Goal: Transaction & Acquisition: Obtain resource

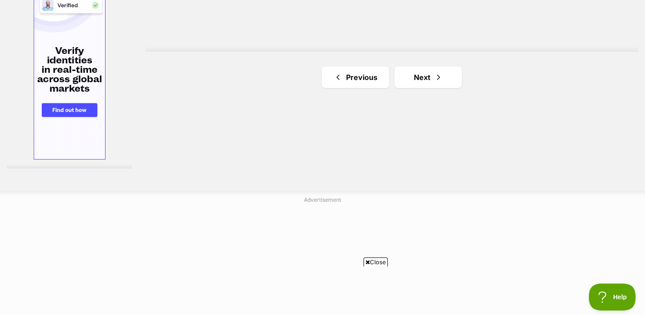
scroll to position [1715, 0]
click at [442, 78] on link "Next" at bounding box center [428, 78] width 67 height 22
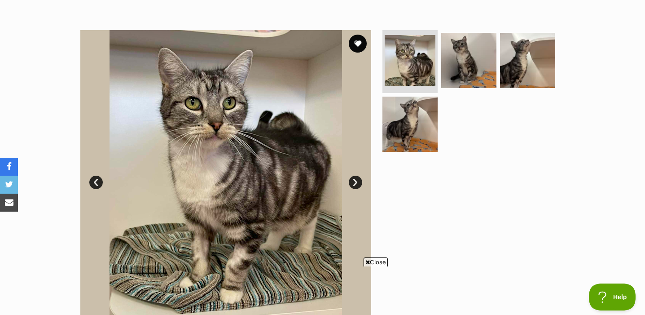
scroll to position [158, 0]
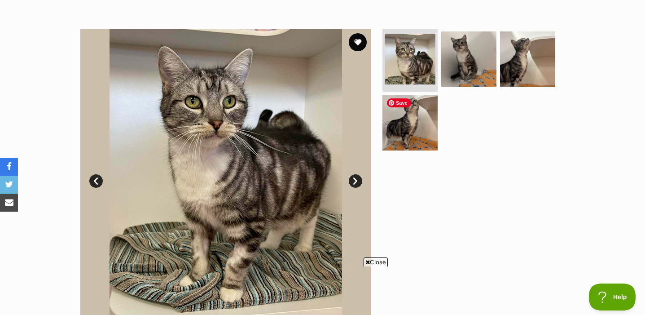
click at [459, 89] on ul at bounding box center [473, 92] width 184 height 127
click at [469, 65] on img at bounding box center [469, 59] width 58 height 58
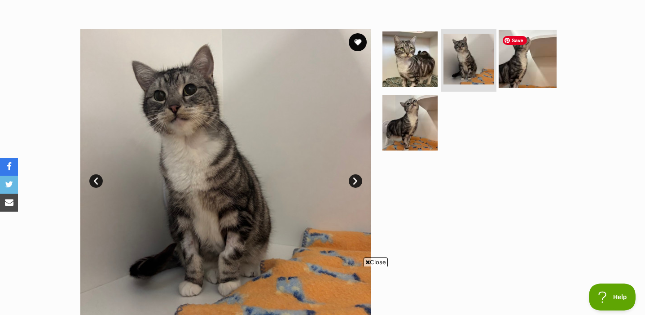
click at [525, 79] on img at bounding box center [528, 59] width 58 height 58
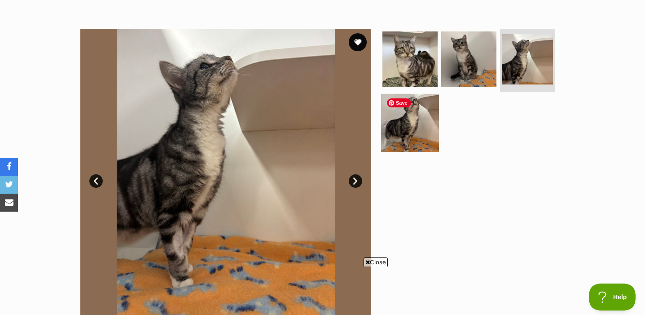
click at [410, 140] on img at bounding box center [410, 122] width 58 height 58
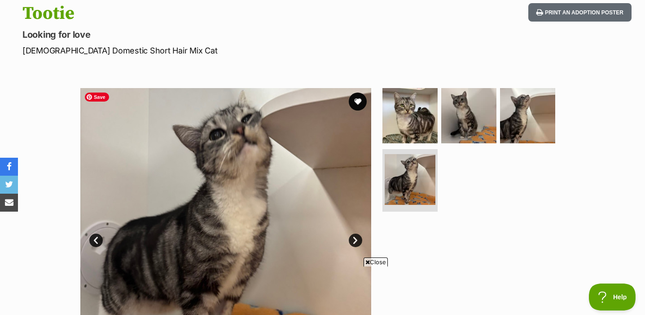
scroll to position [84, 0]
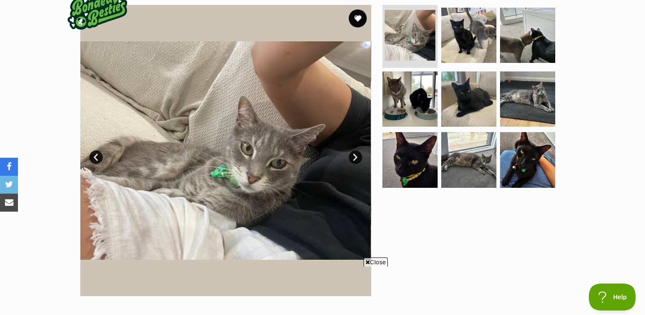
scroll to position [106, 0]
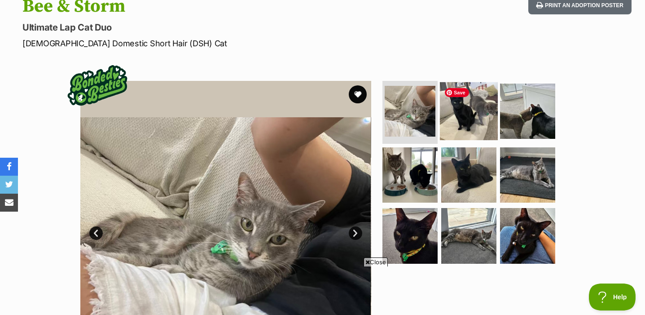
click at [456, 128] on img at bounding box center [469, 111] width 58 height 58
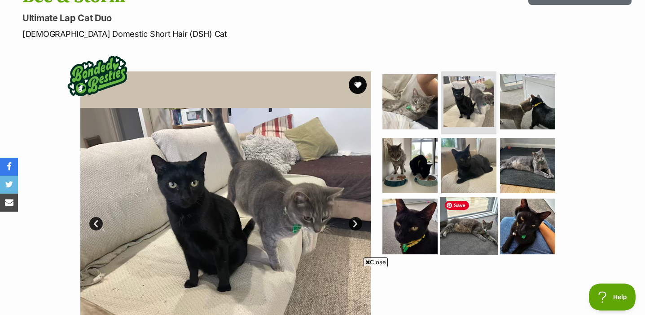
scroll to position [116, 0]
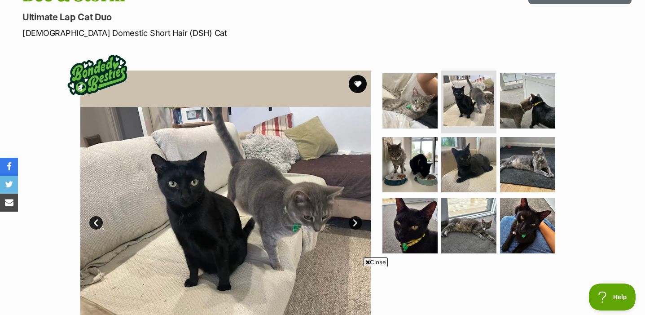
click at [559, 86] on ul at bounding box center [473, 164] width 184 height 188
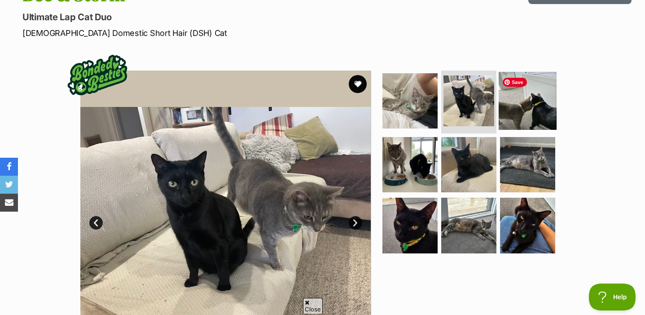
click at [543, 97] on img at bounding box center [528, 101] width 58 height 58
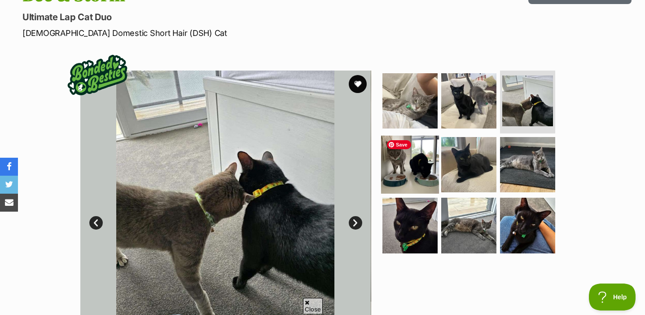
scroll to position [0, 0]
click at [411, 172] on img at bounding box center [410, 164] width 58 height 58
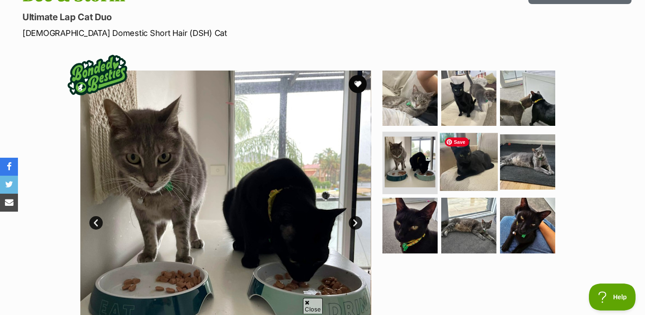
click at [475, 165] on img at bounding box center [469, 161] width 58 height 58
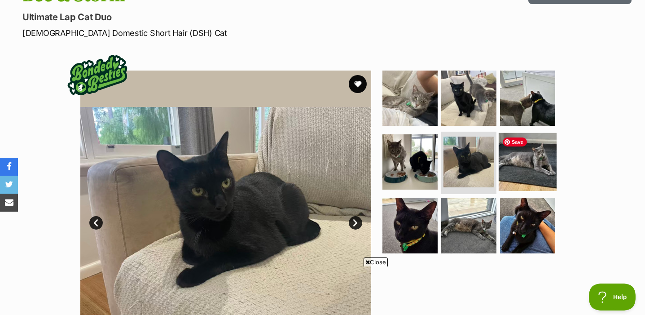
click at [522, 173] on img at bounding box center [528, 161] width 58 height 58
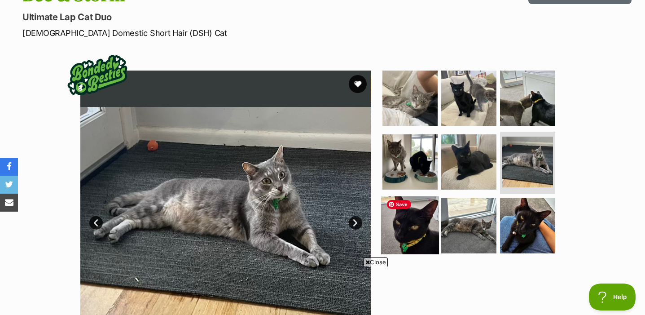
click at [420, 235] on img at bounding box center [410, 225] width 58 height 58
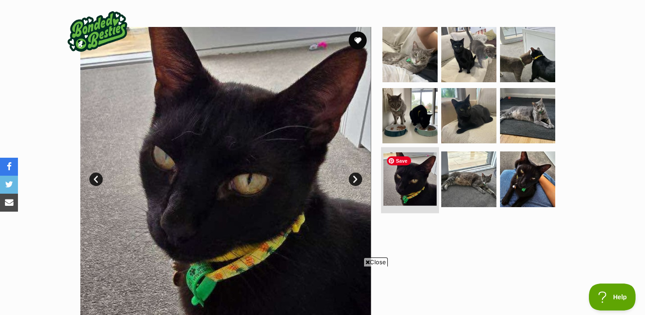
scroll to position [160, 0]
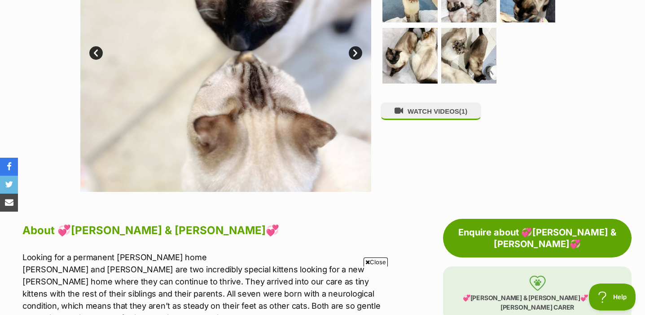
scroll to position [140, 0]
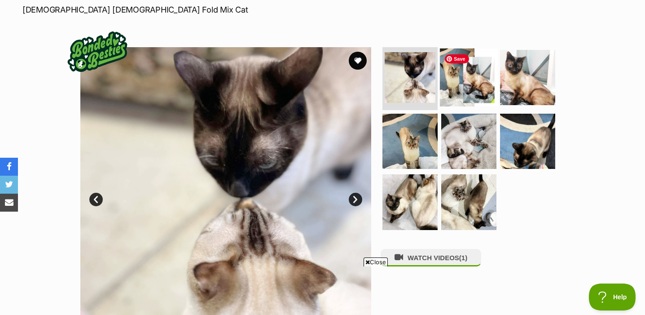
click at [472, 98] on img at bounding box center [469, 77] width 58 height 58
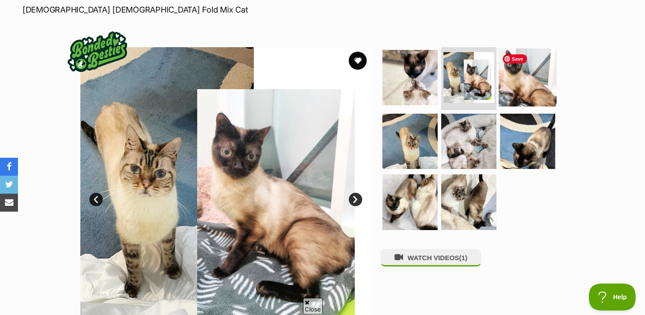
click at [534, 89] on img at bounding box center [528, 77] width 58 height 58
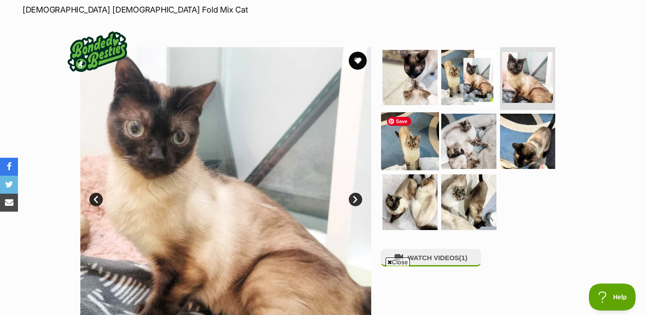
click at [412, 159] on img at bounding box center [410, 141] width 58 height 58
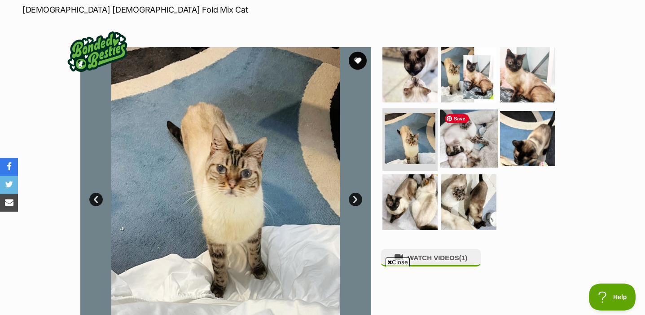
click at [471, 136] on img at bounding box center [469, 138] width 58 height 58
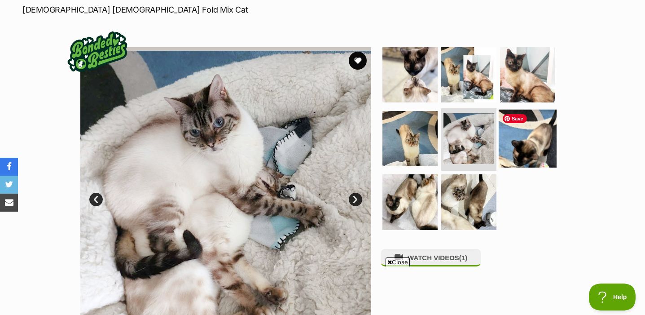
click at [533, 146] on img at bounding box center [528, 138] width 58 height 58
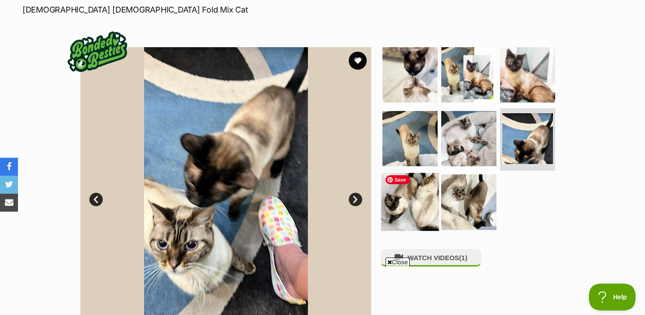
click at [425, 218] on img at bounding box center [410, 202] width 58 height 58
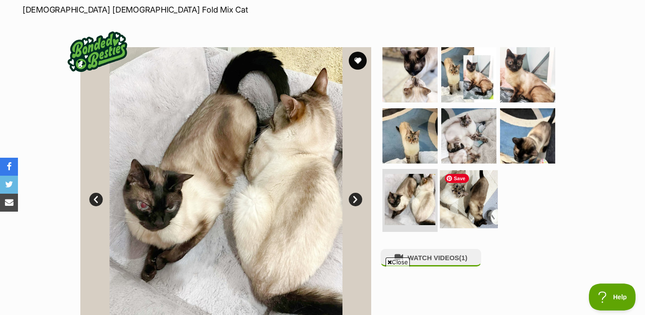
click at [480, 205] on img at bounding box center [469, 199] width 58 height 58
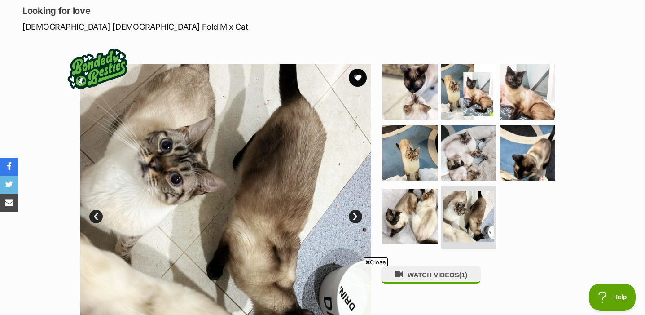
scroll to position [123, 0]
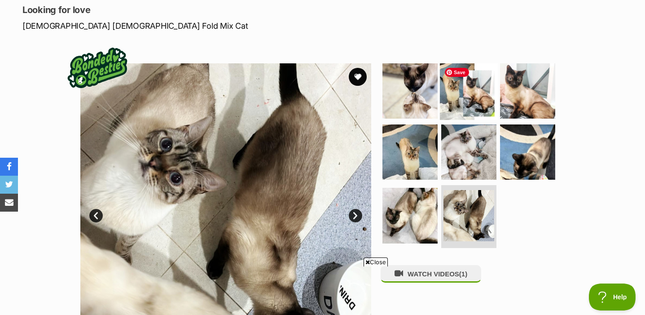
click at [483, 104] on img at bounding box center [469, 91] width 58 height 58
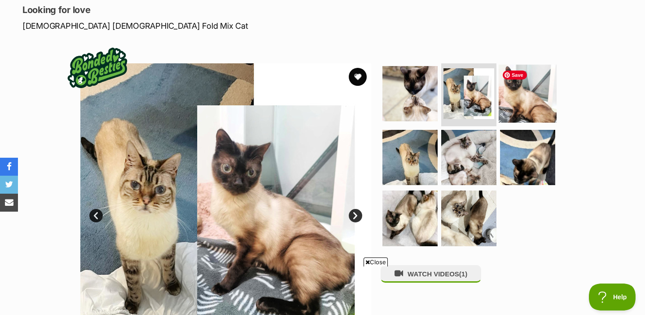
click at [528, 102] on img at bounding box center [528, 94] width 58 height 58
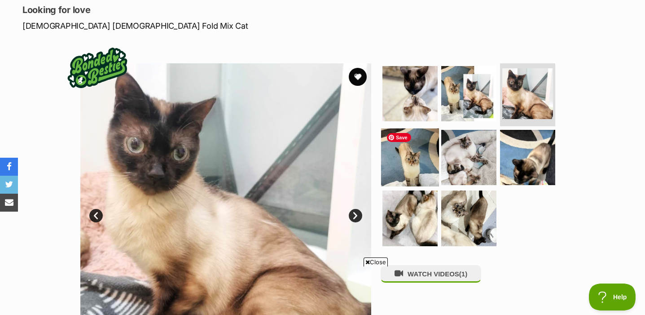
click at [406, 160] on img at bounding box center [410, 157] width 58 height 58
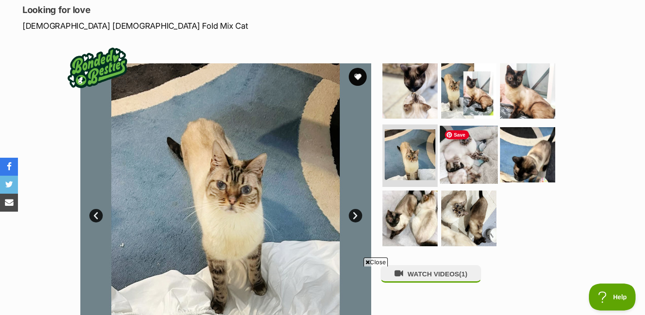
click at [471, 159] on img at bounding box center [469, 154] width 58 height 58
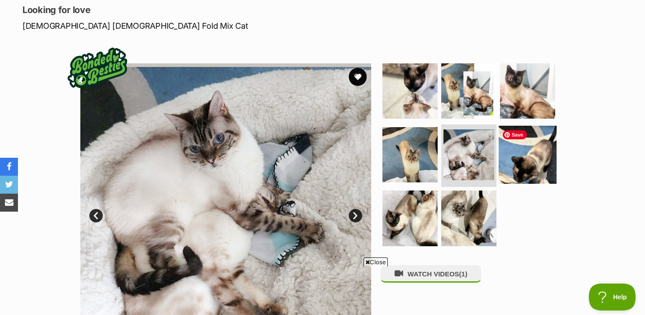
click at [536, 168] on img at bounding box center [528, 154] width 58 height 58
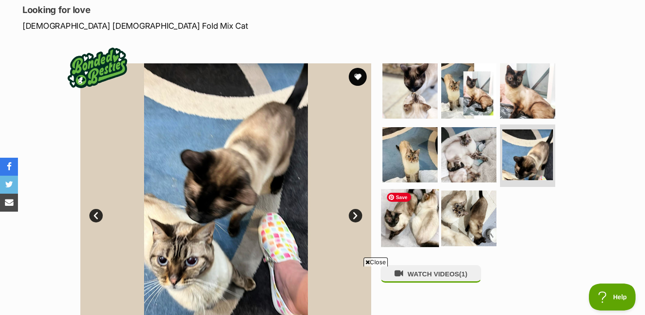
click at [416, 220] on img at bounding box center [410, 218] width 58 height 58
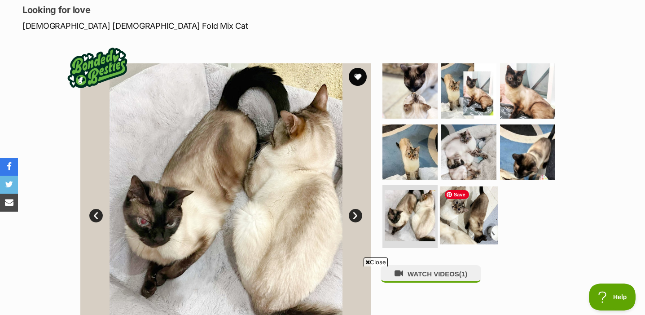
click at [462, 228] on img at bounding box center [469, 215] width 58 height 58
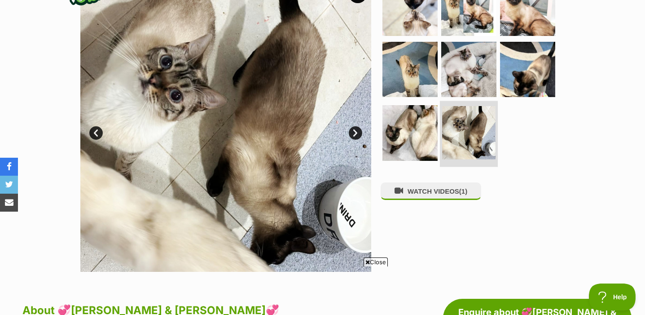
scroll to position [108, 0]
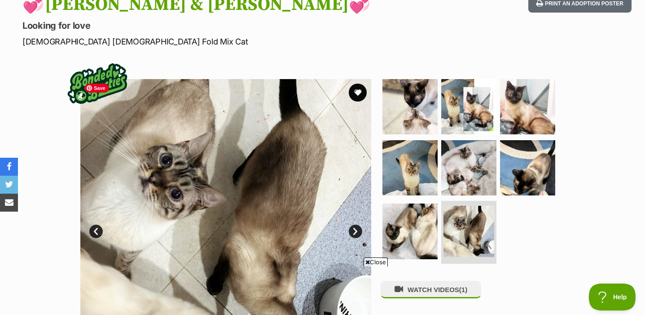
click at [365, 86] on img at bounding box center [225, 224] width 291 height 291
click at [358, 89] on button "favourite" at bounding box center [358, 93] width 20 height 20
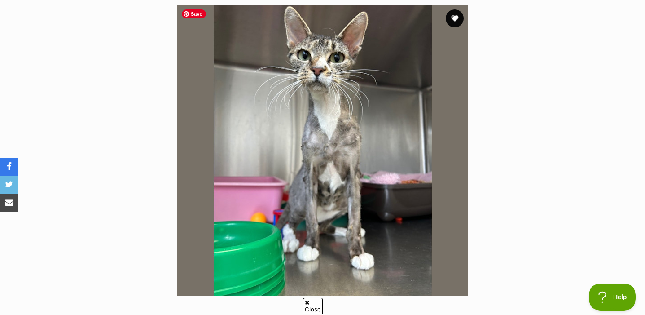
scroll to position [183, 0]
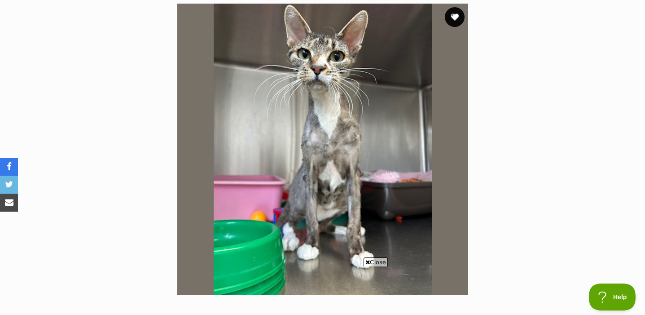
click at [450, 22] on button "favourite" at bounding box center [455, 17] width 20 height 20
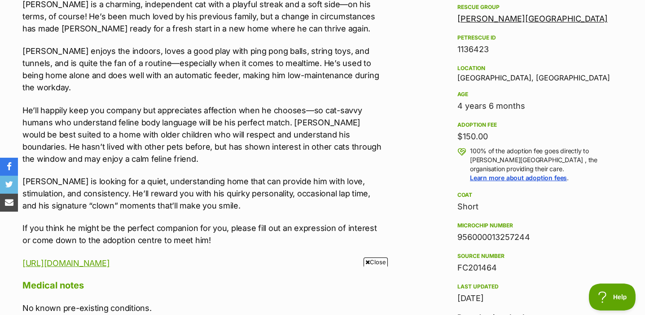
scroll to position [553, 0]
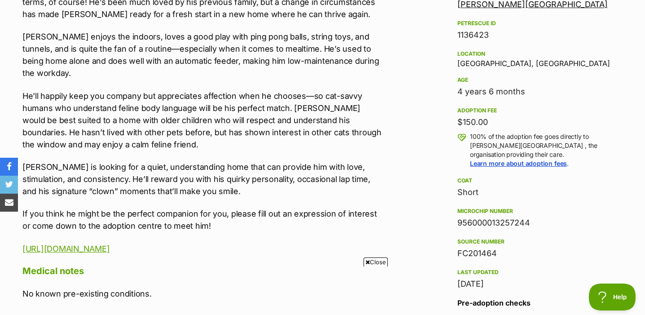
click at [216, 90] on p "He’ll happily keep you company but appreciates affection when he chooses—so cat…" at bounding box center [203, 120] width 362 height 61
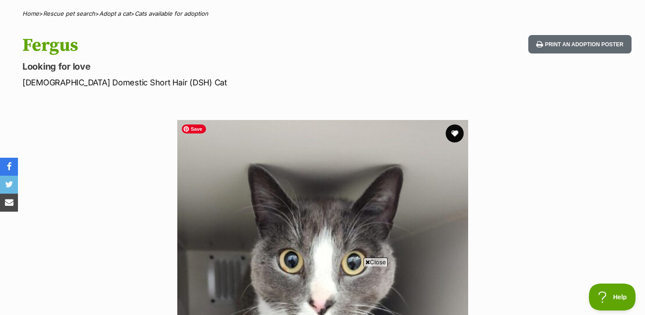
scroll to position [66, 0]
click at [460, 132] on button "favourite" at bounding box center [455, 134] width 20 height 20
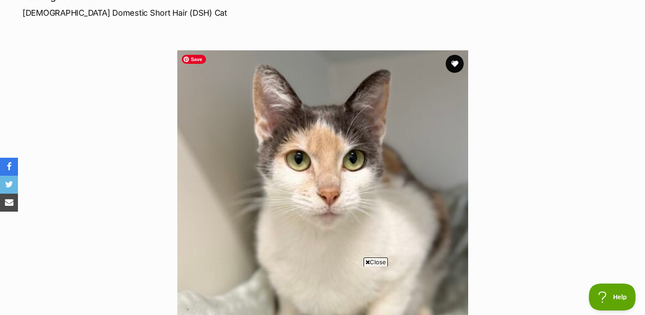
scroll to position [127, 0]
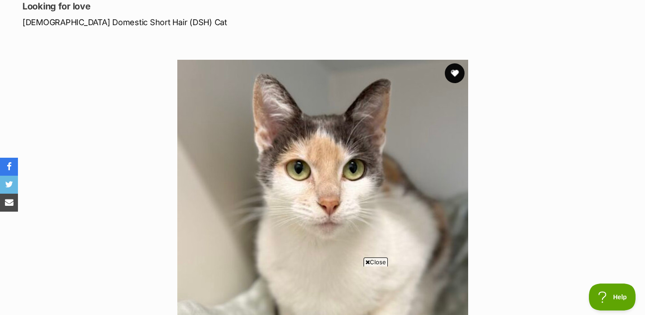
click at [457, 72] on button "favourite" at bounding box center [455, 73] width 20 height 20
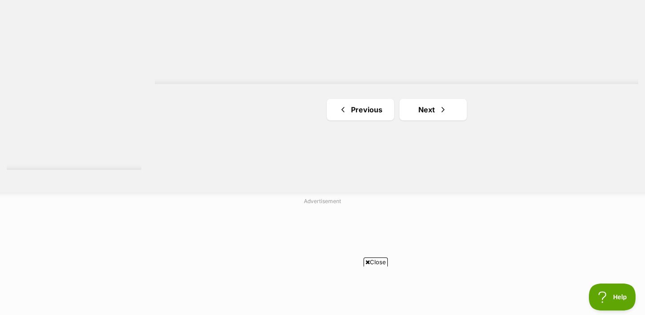
scroll to position [1732, 0]
click at [448, 102] on link "Next" at bounding box center [433, 104] width 67 height 22
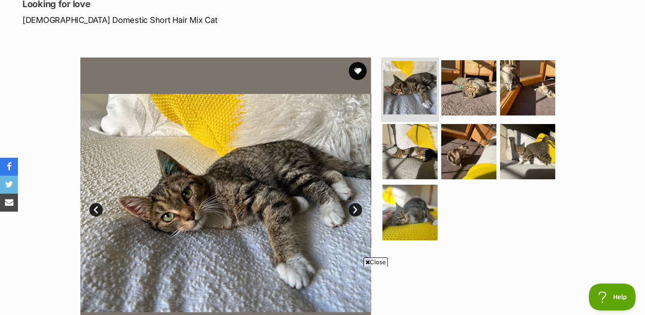
scroll to position [128, 0]
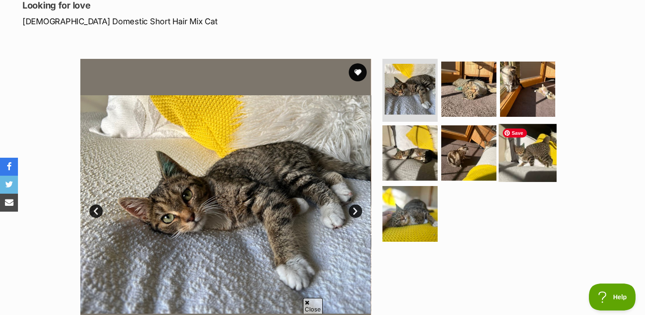
click at [536, 163] on img at bounding box center [528, 152] width 58 height 58
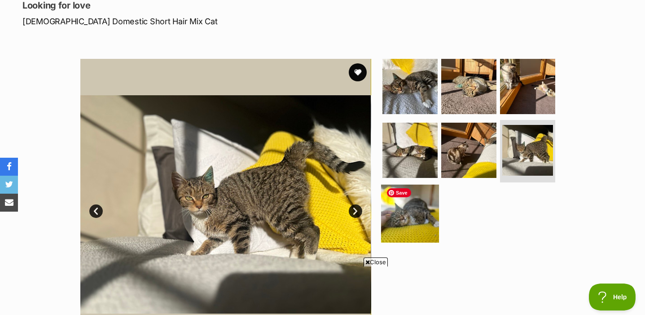
click at [431, 214] on img at bounding box center [410, 213] width 58 height 58
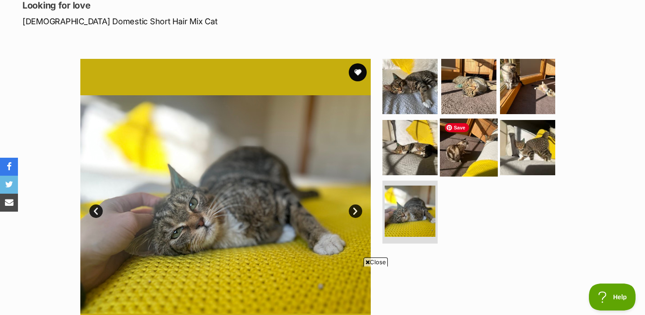
click at [475, 165] on img at bounding box center [469, 147] width 58 height 58
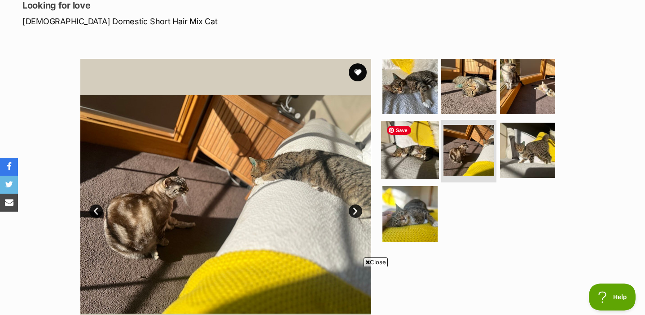
click at [403, 171] on img at bounding box center [410, 150] width 58 height 58
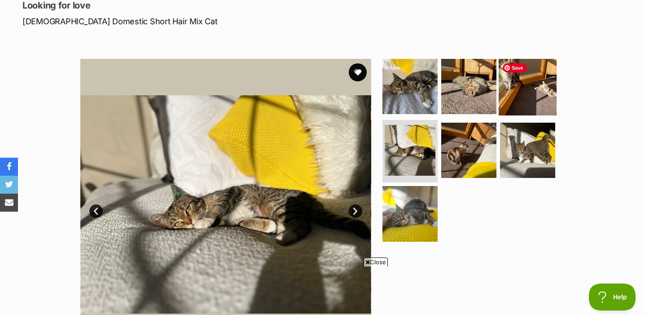
click at [532, 91] on img at bounding box center [528, 86] width 58 height 58
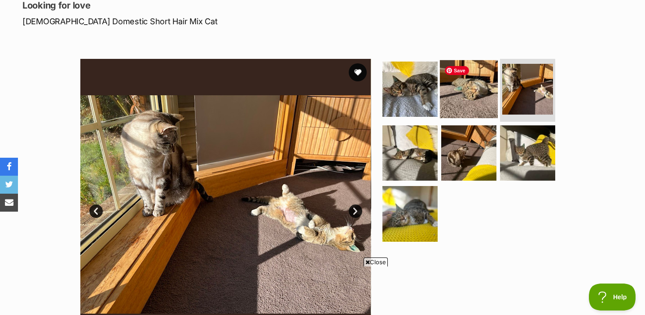
click at [458, 97] on img at bounding box center [469, 89] width 58 height 58
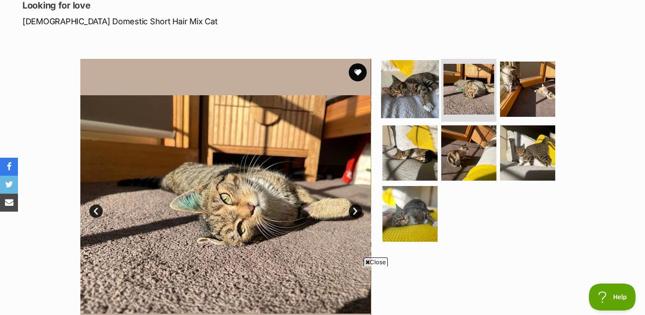
click at [417, 99] on img at bounding box center [410, 89] width 58 height 58
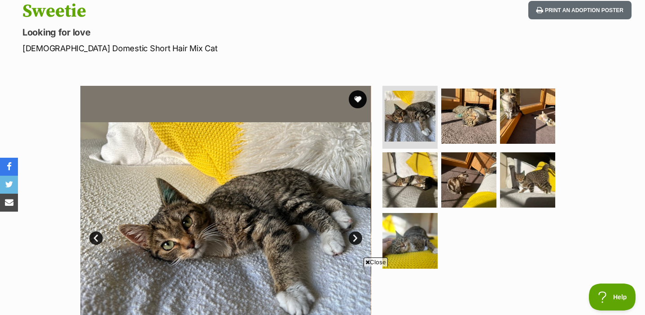
scroll to position [89, 0]
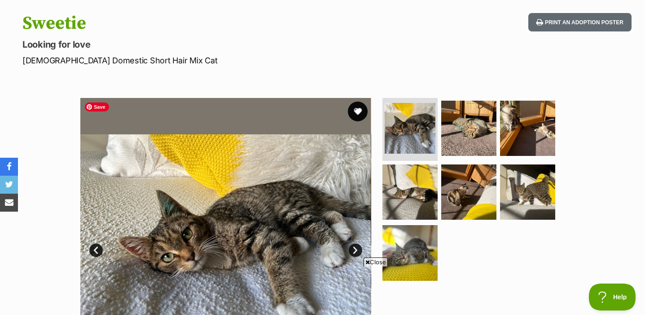
click at [360, 108] on button "favourite" at bounding box center [358, 111] width 20 height 20
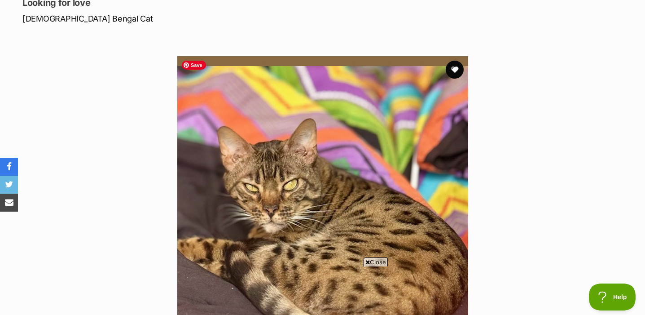
scroll to position [122, 0]
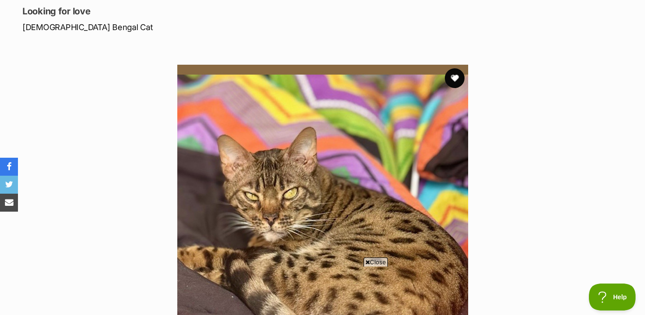
click at [457, 77] on button "favourite" at bounding box center [455, 78] width 20 height 20
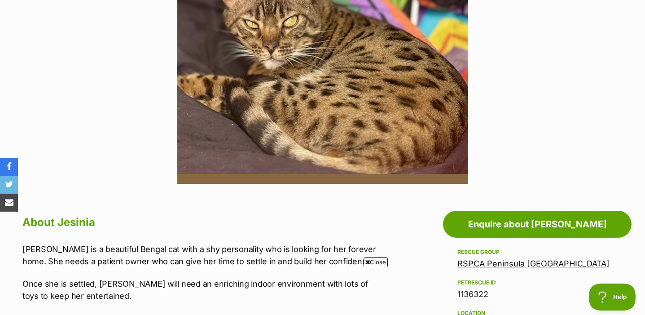
scroll to position [114, 0]
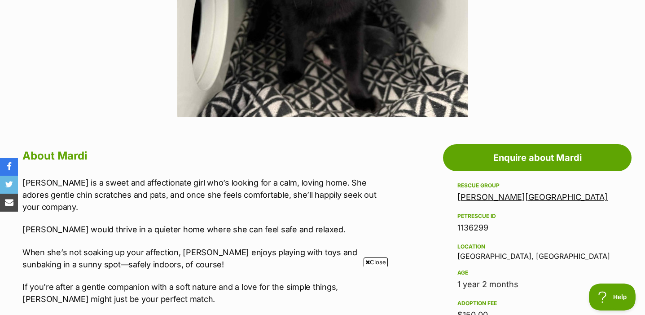
scroll to position [34, 0]
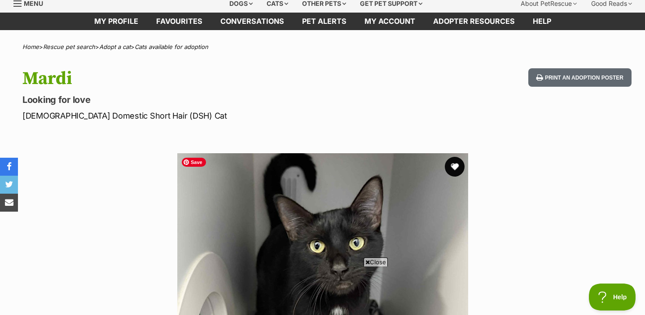
click at [455, 163] on button "favourite" at bounding box center [455, 167] width 20 height 20
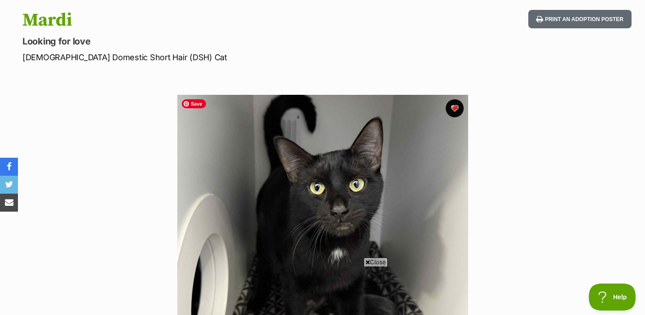
scroll to position [92, 0]
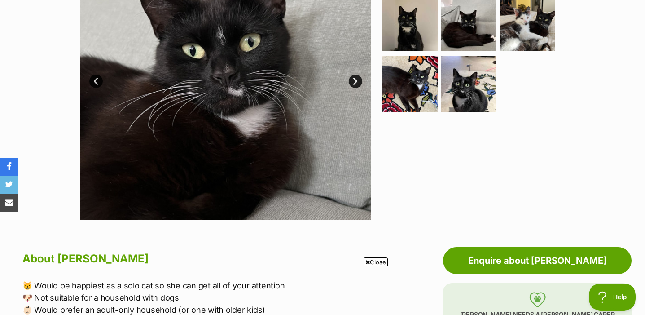
scroll to position [219, 0]
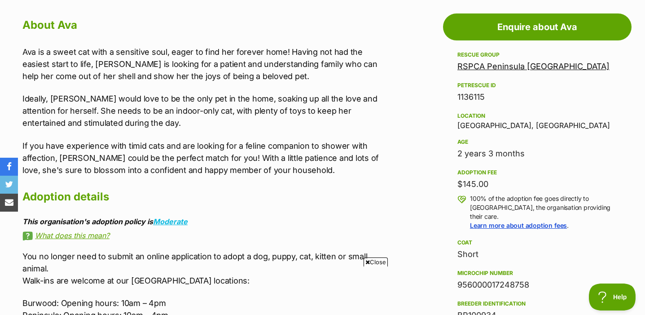
scroll to position [492, 0]
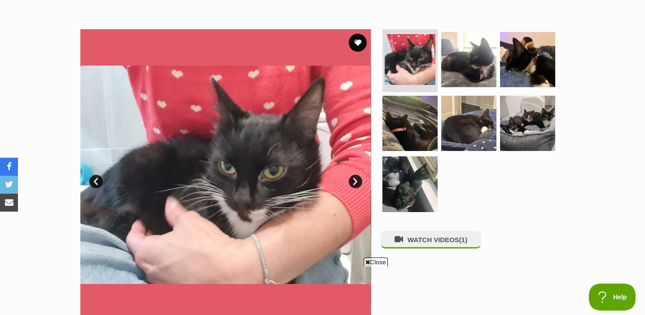
scroll to position [130, 0]
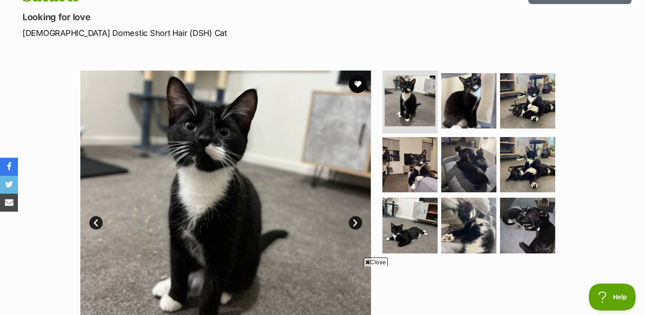
scroll to position [14, 0]
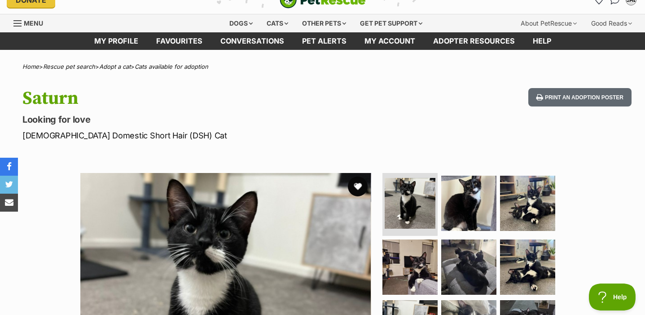
click at [356, 191] on button "favourite" at bounding box center [358, 186] width 20 height 20
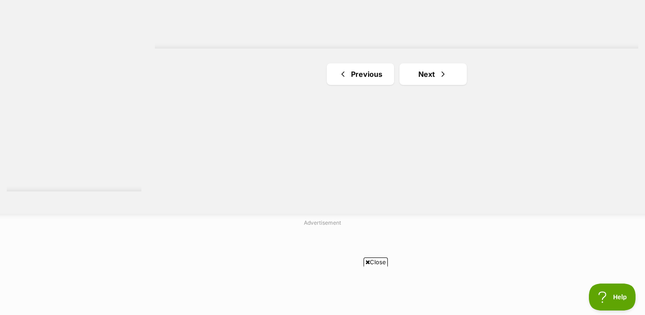
scroll to position [1717, 0]
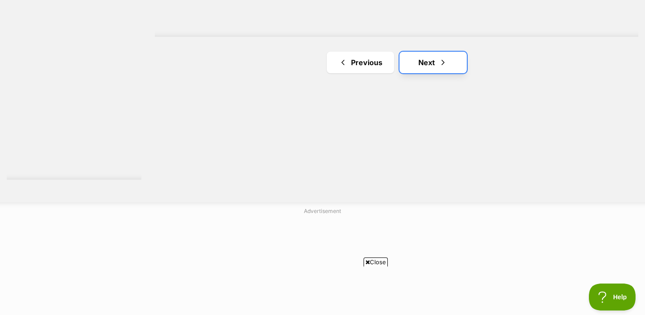
click at [439, 68] on span "Next page" at bounding box center [443, 62] width 9 height 11
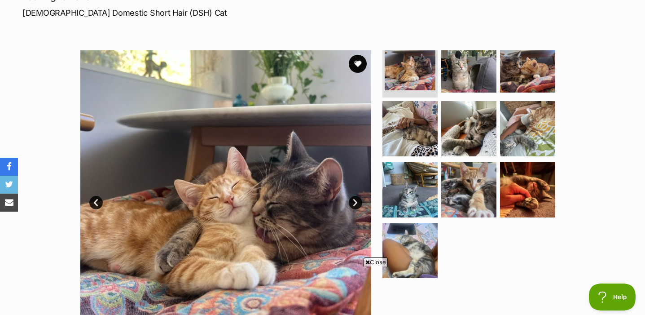
scroll to position [136, 0]
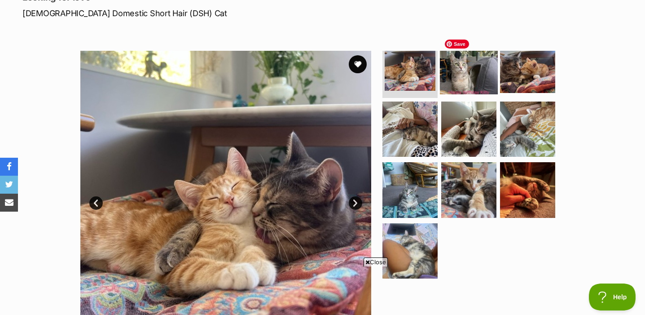
click at [483, 75] on img at bounding box center [469, 65] width 58 height 58
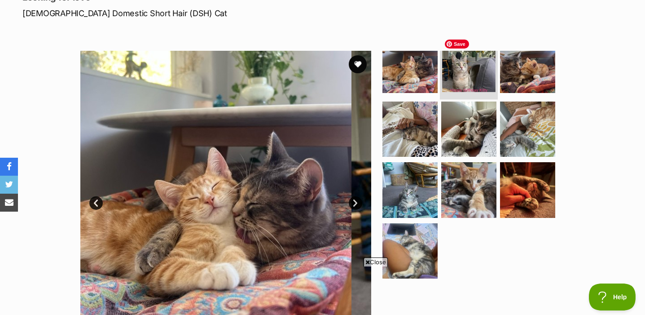
scroll to position [16, 0]
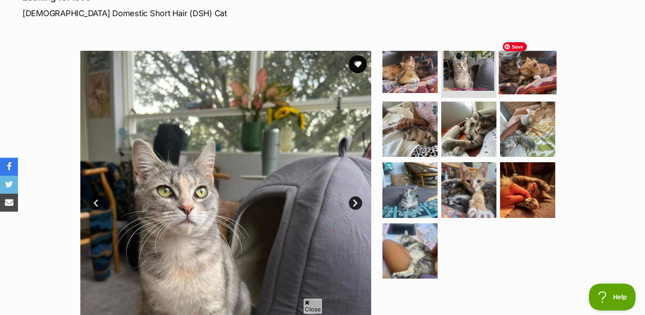
click at [511, 88] on img at bounding box center [528, 65] width 58 height 58
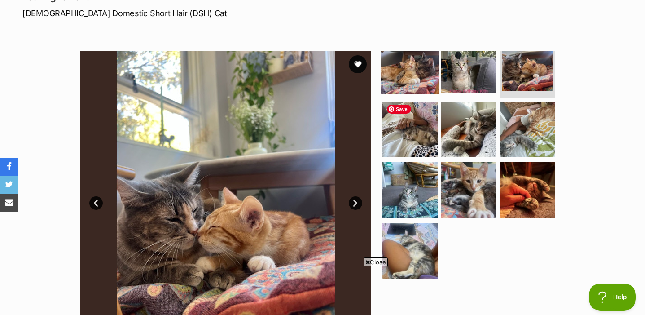
click at [417, 76] on img at bounding box center [410, 65] width 58 height 58
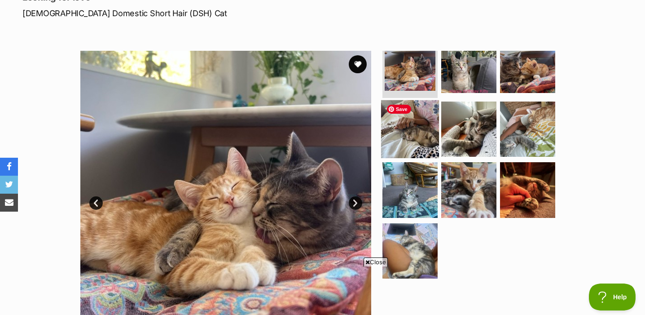
click at [419, 134] on img at bounding box center [410, 129] width 58 height 58
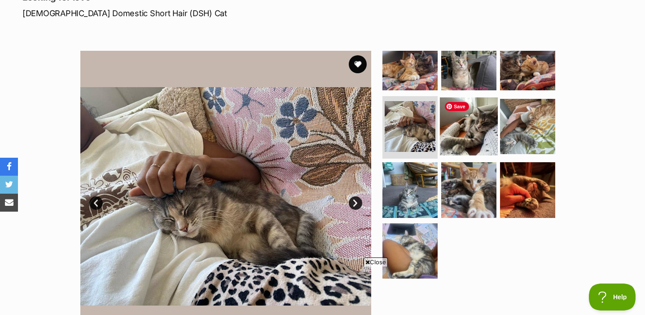
click at [480, 140] on img at bounding box center [469, 126] width 58 height 58
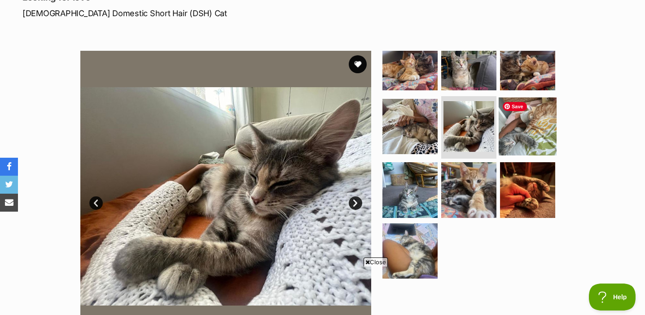
click at [526, 138] on img at bounding box center [528, 126] width 58 height 58
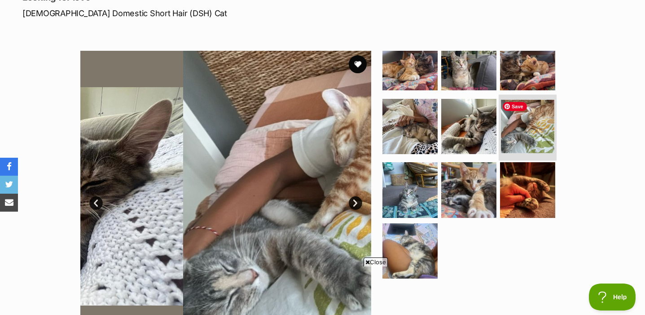
scroll to position [18, 0]
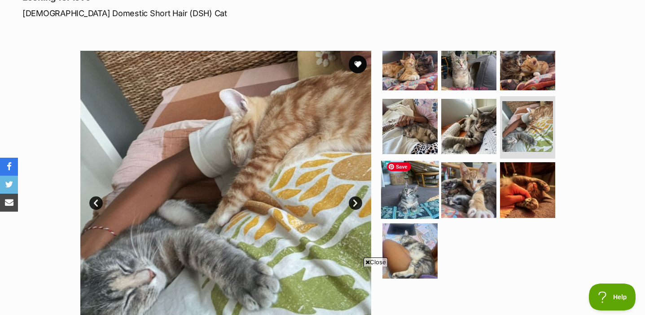
click at [418, 201] on img at bounding box center [410, 190] width 58 height 58
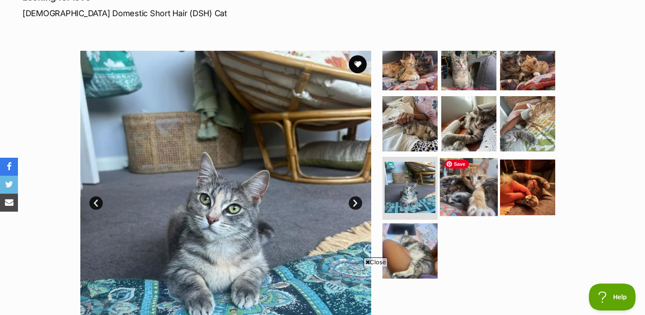
click at [467, 191] on img at bounding box center [469, 187] width 58 height 58
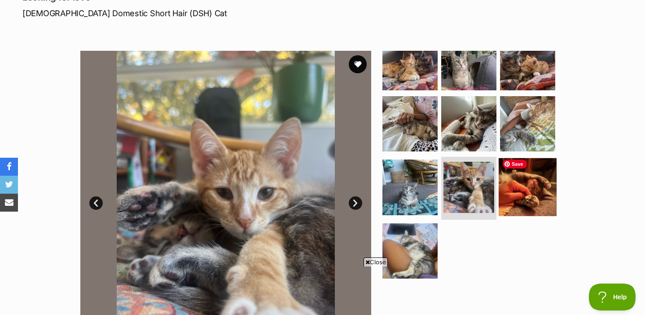
click at [526, 194] on img at bounding box center [528, 187] width 58 height 58
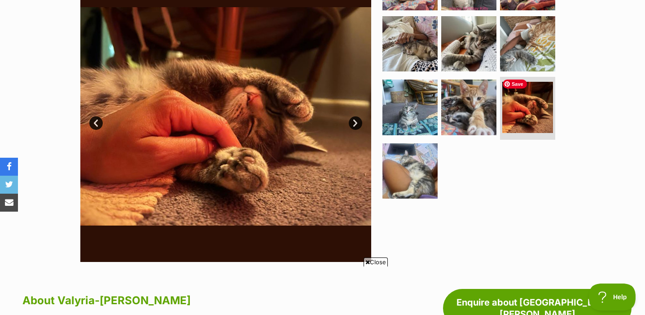
scroll to position [227, 0]
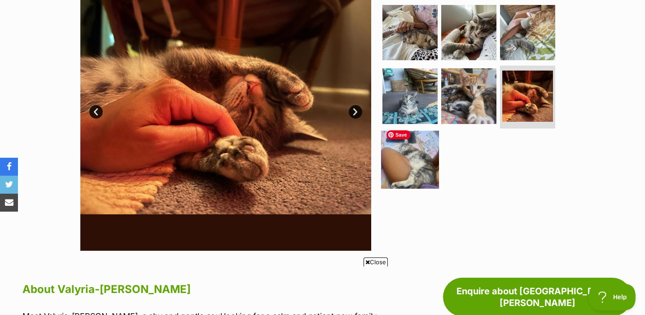
click at [409, 174] on img at bounding box center [410, 160] width 58 height 58
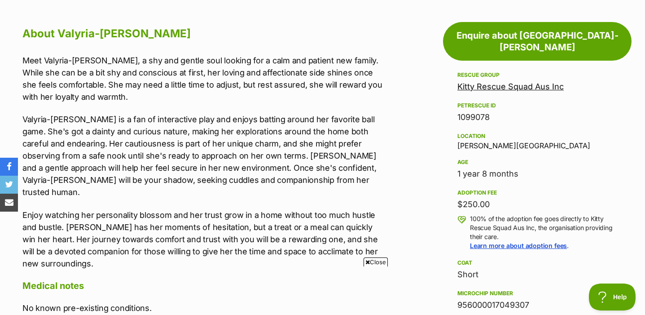
scroll to position [481, 0]
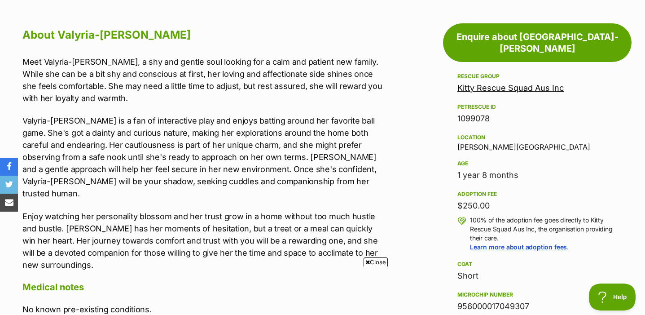
click at [163, 73] on p "Meet Valyria-Emmie, a shy and gentle soul looking for a calm and patient new fa…" at bounding box center [203, 80] width 362 height 48
click at [137, 86] on p "Meet Valyria-Emmie, a shy and gentle soul looking for a calm and patient new fa…" at bounding box center [203, 80] width 362 height 48
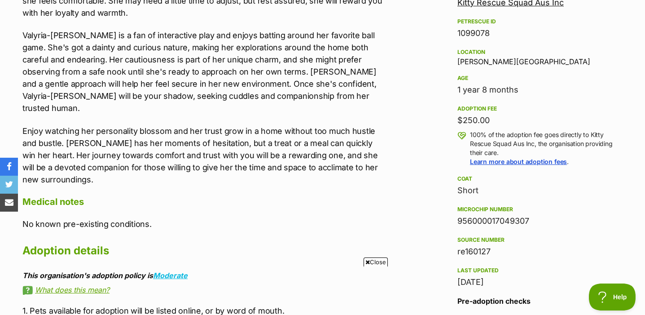
scroll to position [567, 0]
click at [211, 136] on p "Enjoy watching her personality blossom and her trust grow in a home without too…" at bounding box center [203, 154] width 362 height 61
click at [355, 128] on p "Enjoy watching her personality blossom and her trust grow in a home without too…" at bounding box center [203, 154] width 362 height 61
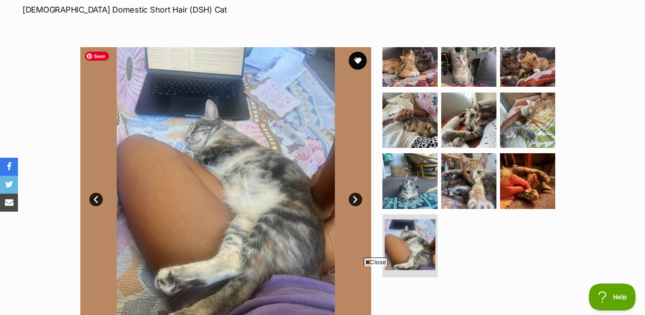
scroll to position [139, 0]
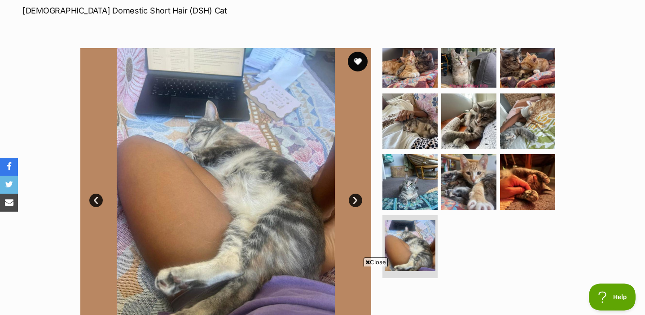
click at [360, 59] on button "favourite" at bounding box center [358, 62] width 20 height 20
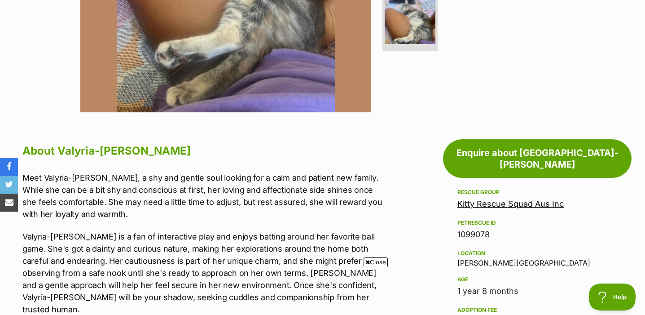
scroll to position [0, 0]
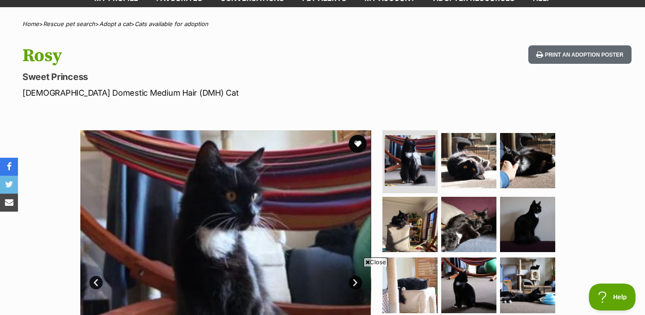
scroll to position [58, 0]
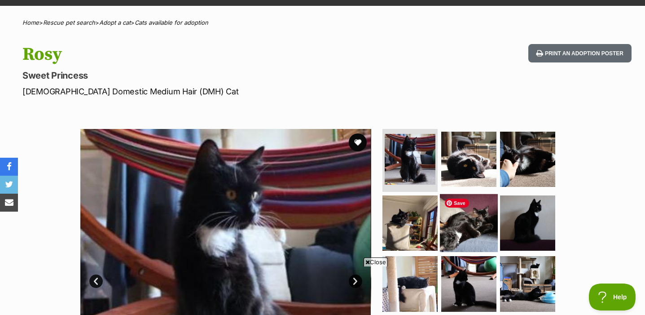
click at [472, 236] on img at bounding box center [469, 222] width 58 height 58
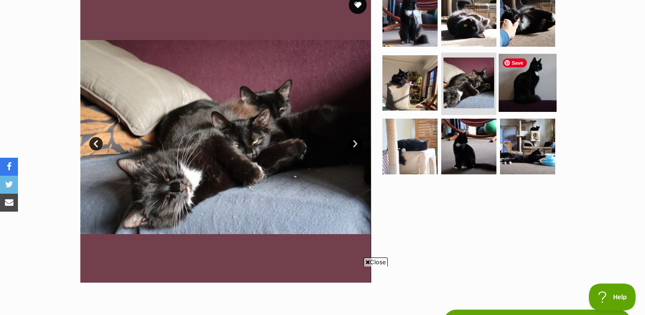
scroll to position [208, 0]
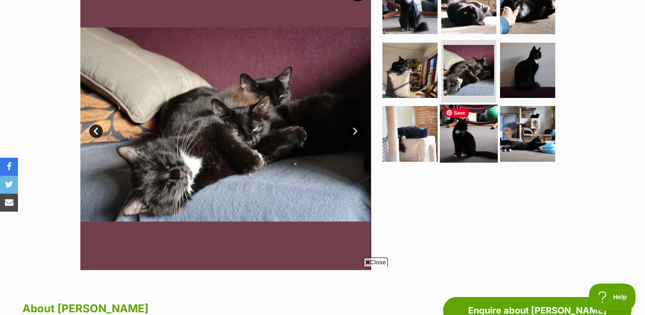
click at [478, 140] on img at bounding box center [469, 134] width 58 height 58
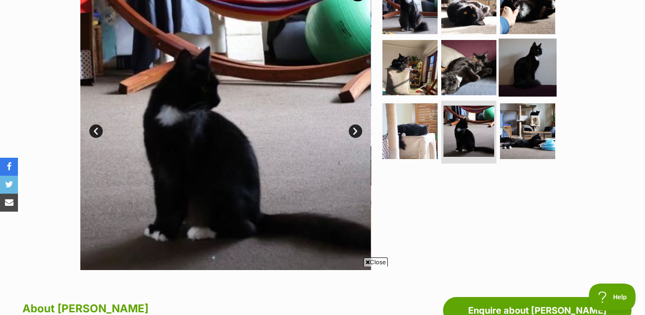
click at [547, 67] on img at bounding box center [528, 67] width 58 height 58
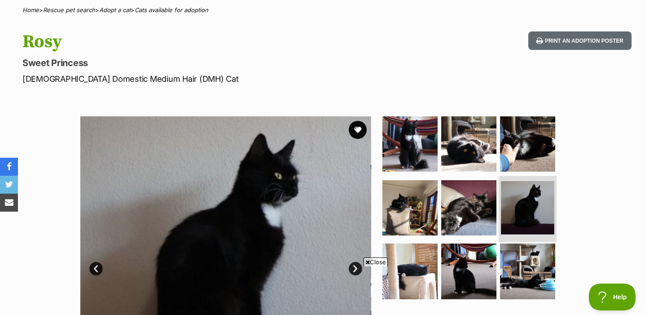
scroll to position [71, 0]
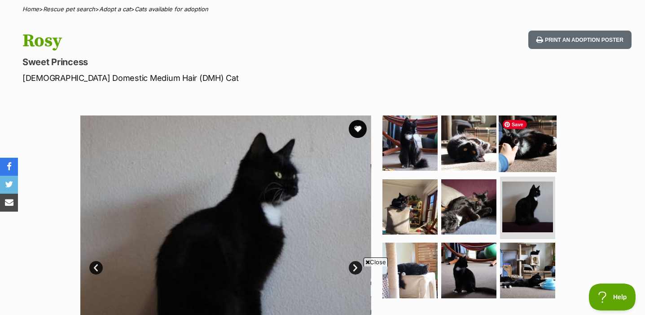
click at [537, 149] on img at bounding box center [528, 143] width 58 height 58
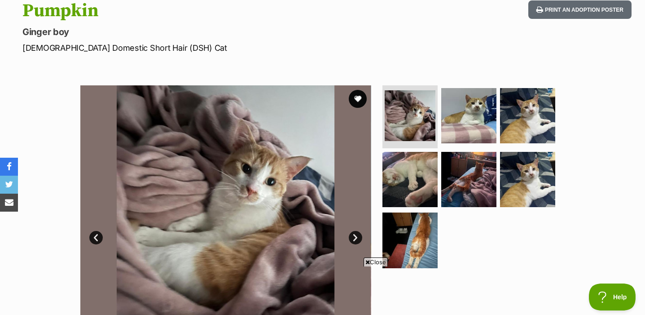
scroll to position [100, 0]
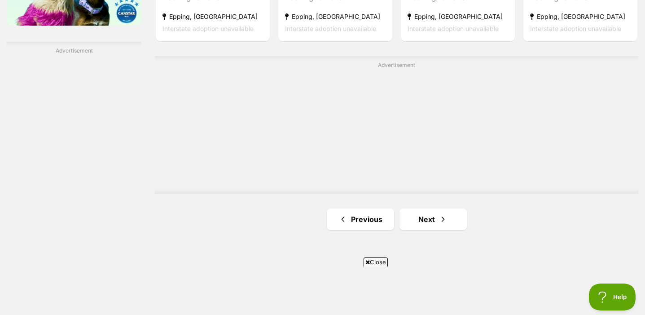
scroll to position [1570, 0]
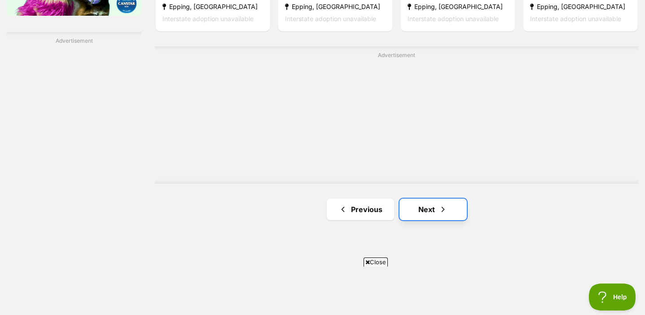
click at [441, 214] on span "Next page" at bounding box center [443, 209] width 9 height 11
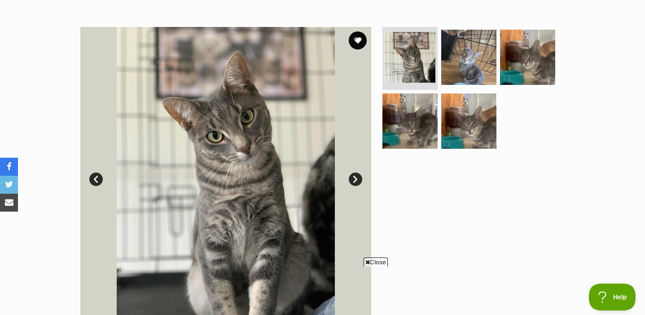
click at [357, 180] on link "Next" at bounding box center [355, 178] width 13 height 13
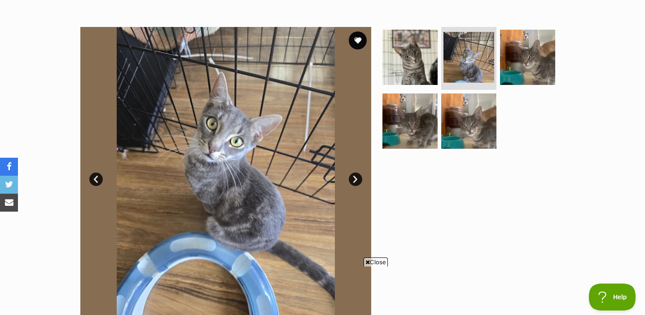
click at [357, 180] on link "Next" at bounding box center [355, 178] width 13 height 13
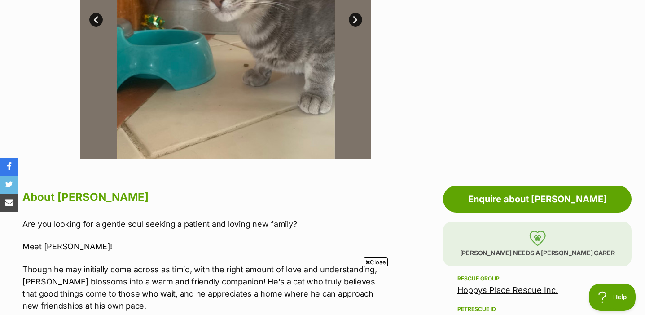
scroll to position [429, 0]
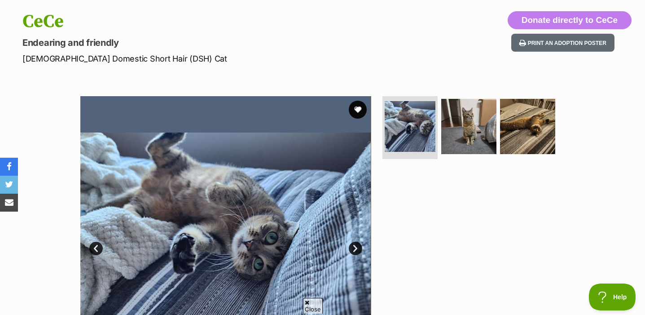
scroll to position [92, 0]
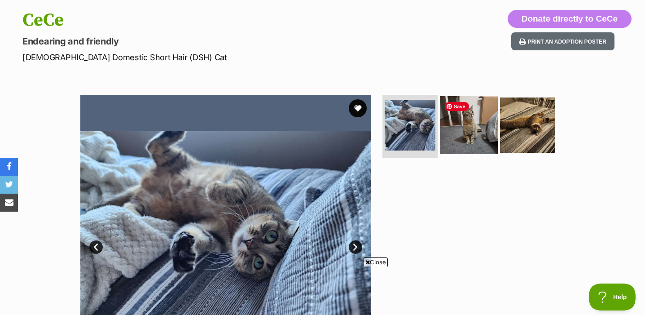
click at [475, 142] on img at bounding box center [469, 125] width 58 height 58
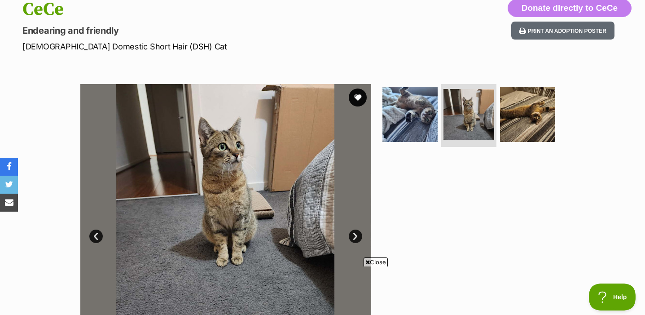
scroll to position [104, 0]
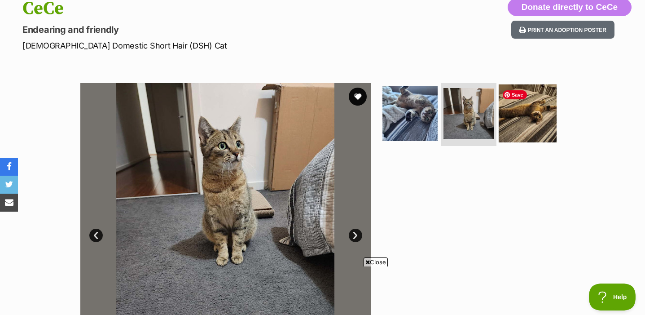
click at [522, 117] on img at bounding box center [528, 113] width 58 height 58
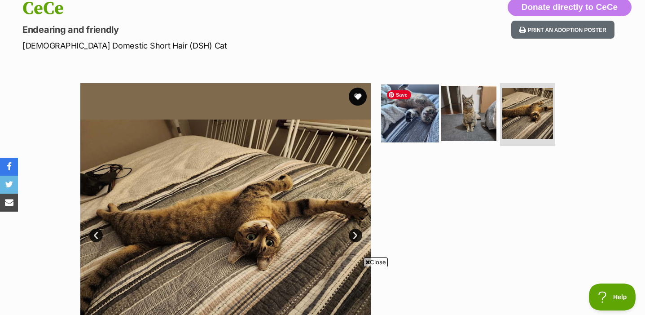
click at [431, 133] on img at bounding box center [410, 113] width 58 height 58
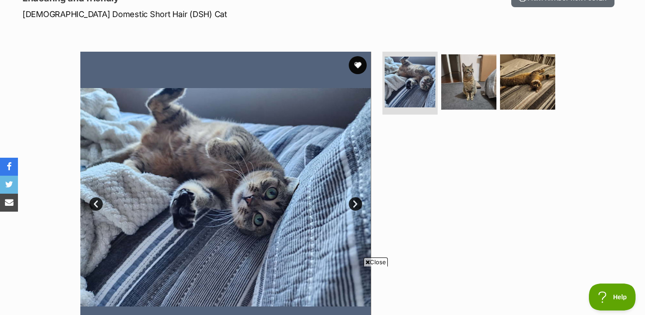
scroll to position [119, 0]
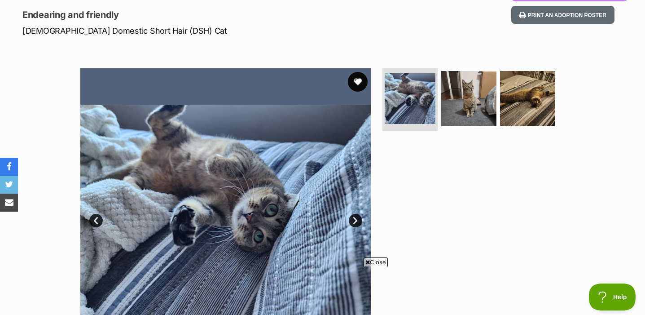
click at [357, 85] on button "favourite" at bounding box center [358, 82] width 20 height 20
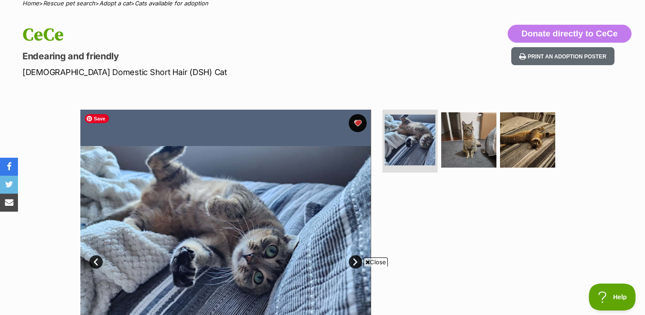
scroll to position [77, 0]
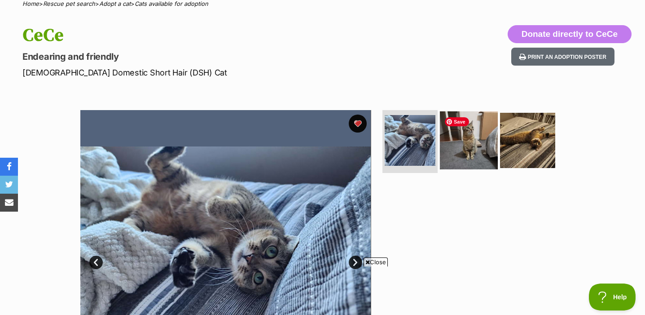
click at [470, 154] on img at bounding box center [469, 140] width 58 height 58
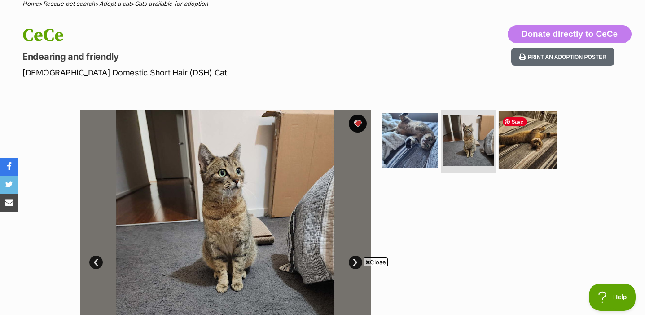
click at [534, 150] on img at bounding box center [528, 140] width 58 height 58
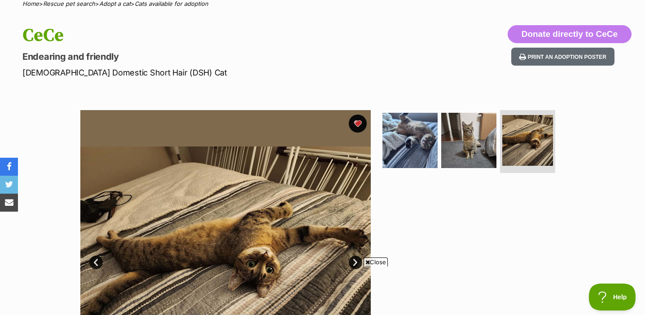
scroll to position [194, 0]
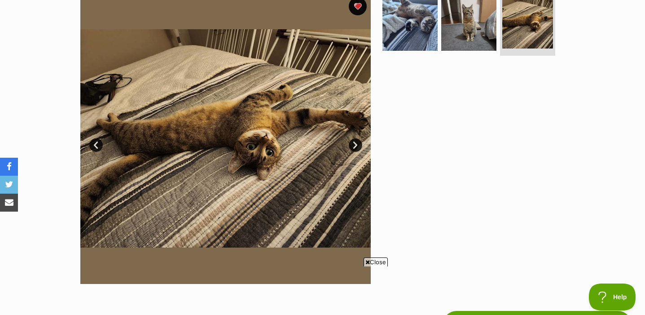
click at [355, 142] on link "Next" at bounding box center [355, 144] width 13 height 13
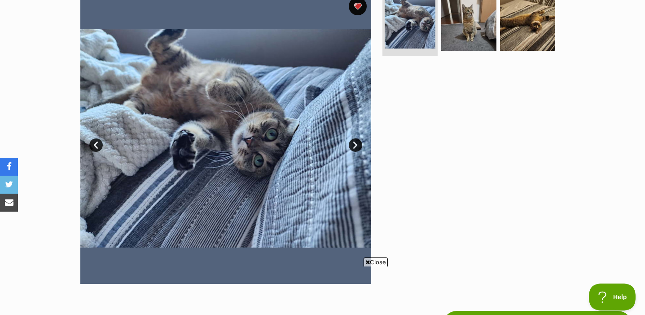
click at [359, 141] on link "Next" at bounding box center [355, 144] width 13 height 13
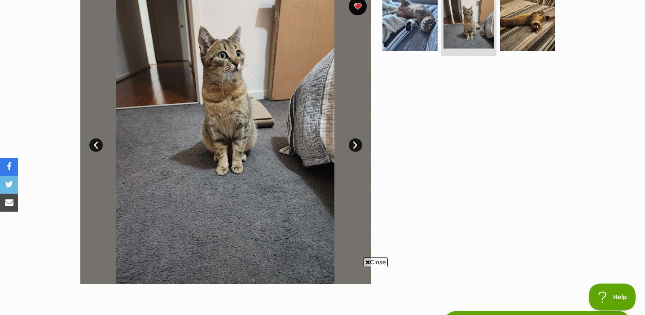
click at [357, 144] on link "Next" at bounding box center [355, 144] width 13 height 13
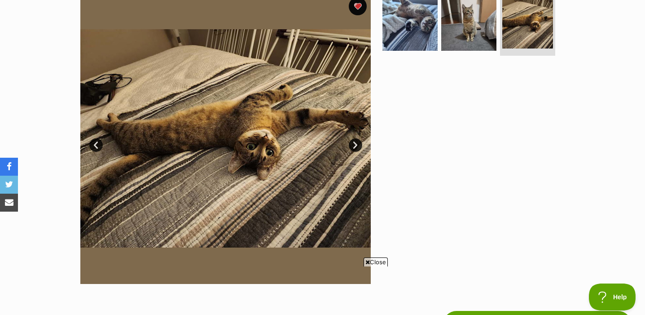
click at [357, 144] on link "Next" at bounding box center [355, 144] width 13 height 13
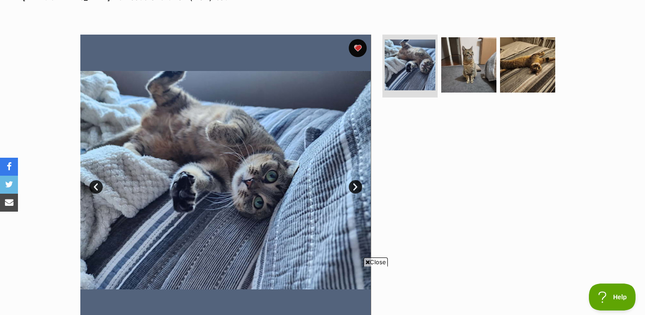
scroll to position [153, 0]
click at [471, 82] on img at bounding box center [469, 64] width 58 height 58
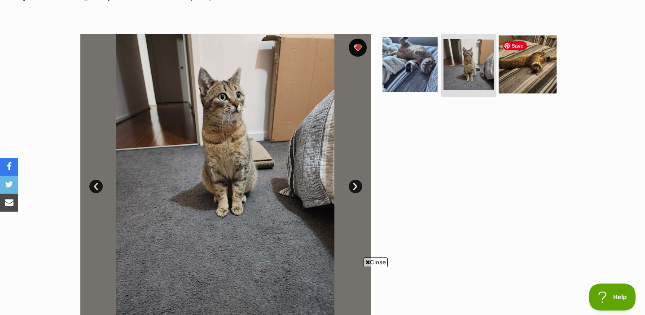
click at [527, 79] on img at bounding box center [528, 64] width 58 height 58
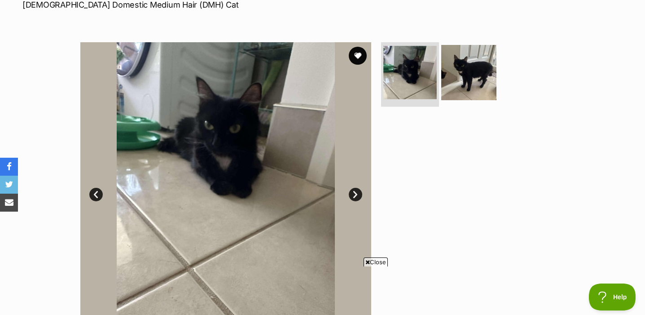
scroll to position [148, 0]
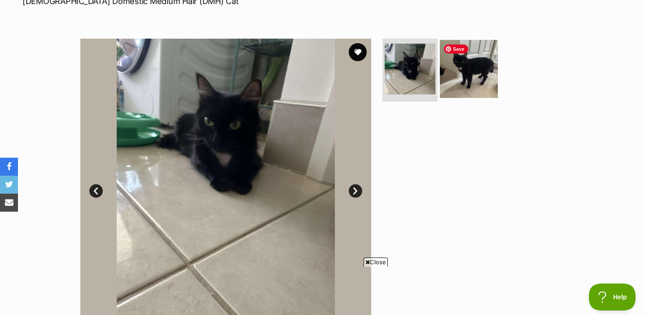
click at [474, 88] on img at bounding box center [469, 69] width 58 height 58
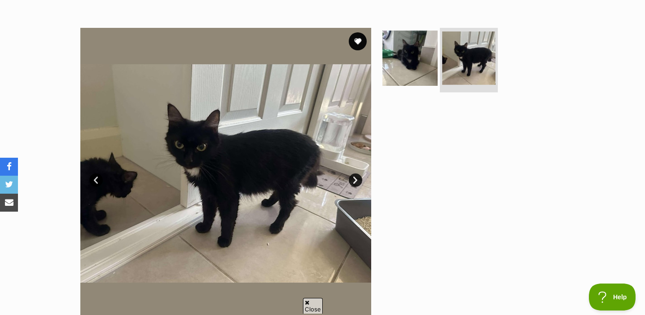
scroll to position [164, 0]
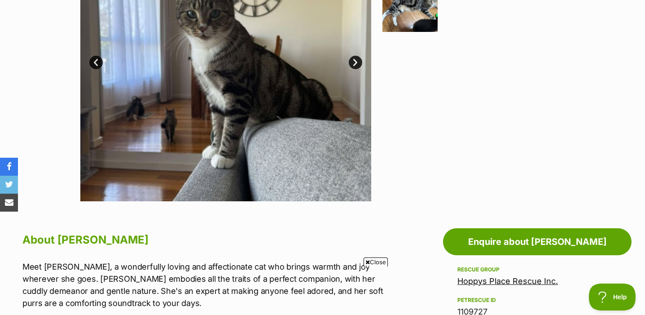
scroll to position [228, 0]
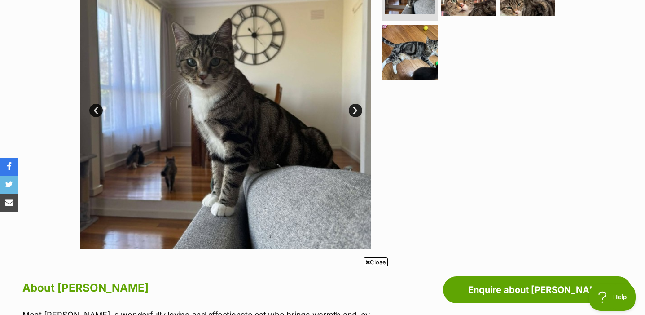
click at [356, 107] on link "Next" at bounding box center [355, 110] width 13 height 13
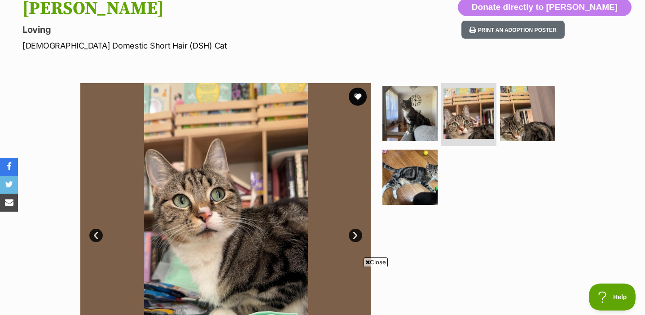
scroll to position [102, 0]
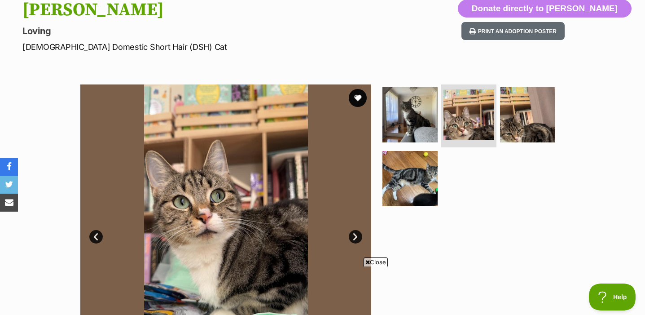
click at [354, 242] on link "Next" at bounding box center [355, 236] width 13 height 13
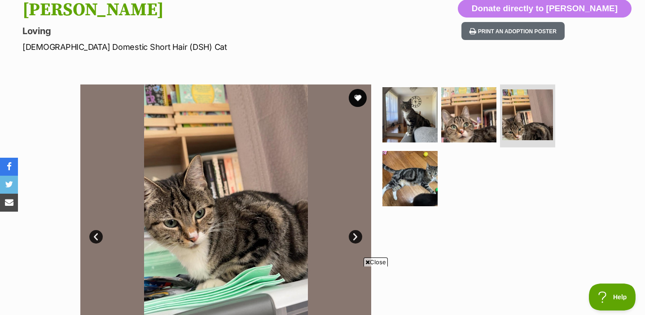
click at [354, 242] on link "Next" at bounding box center [355, 236] width 13 height 13
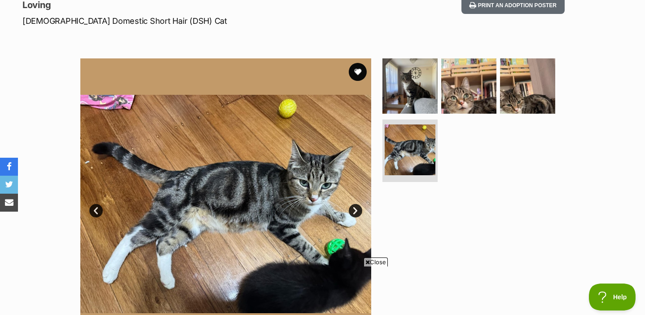
scroll to position [131, 0]
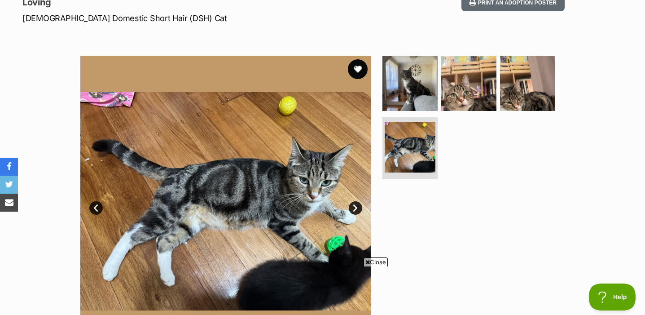
click at [361, 66] on button "favourite" at bounding box center [358, 69] width 20 height 20
